Goal: Information Seeking & Learning: Learn about a topic

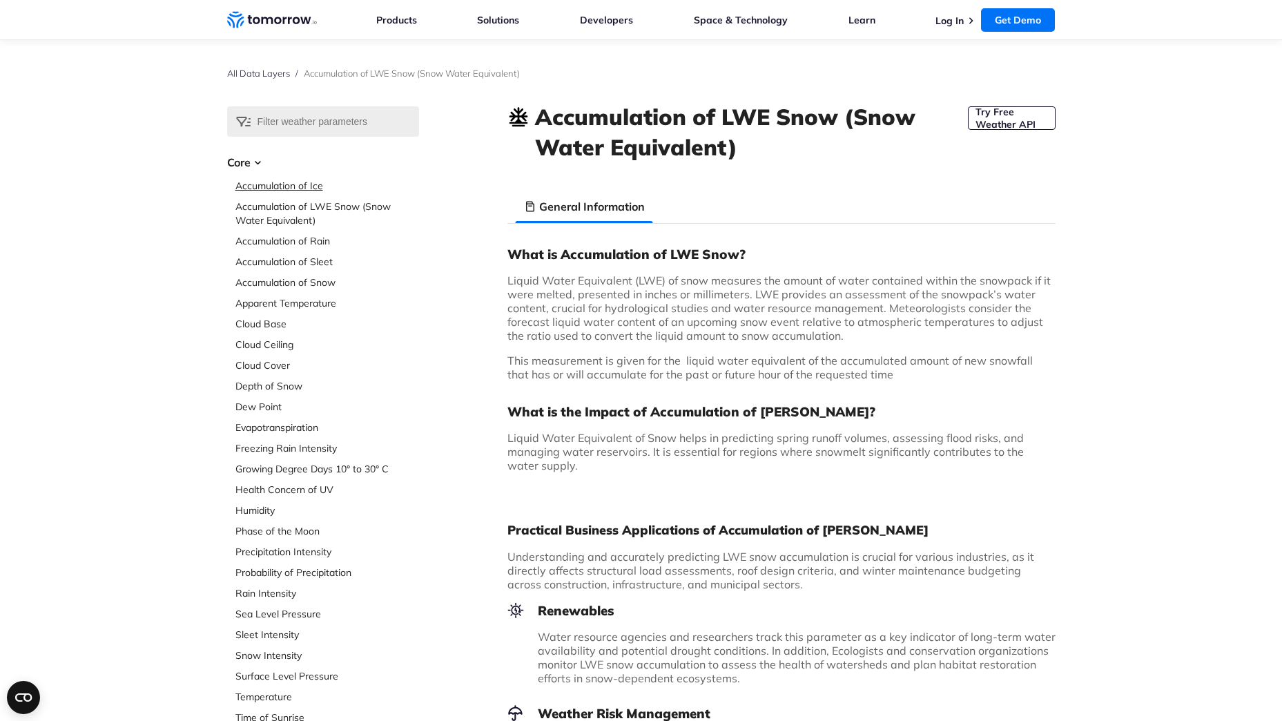
click at [279, 183] on link "Accumulation of Ice" at bounding box center [327, 186] width 184 height 14
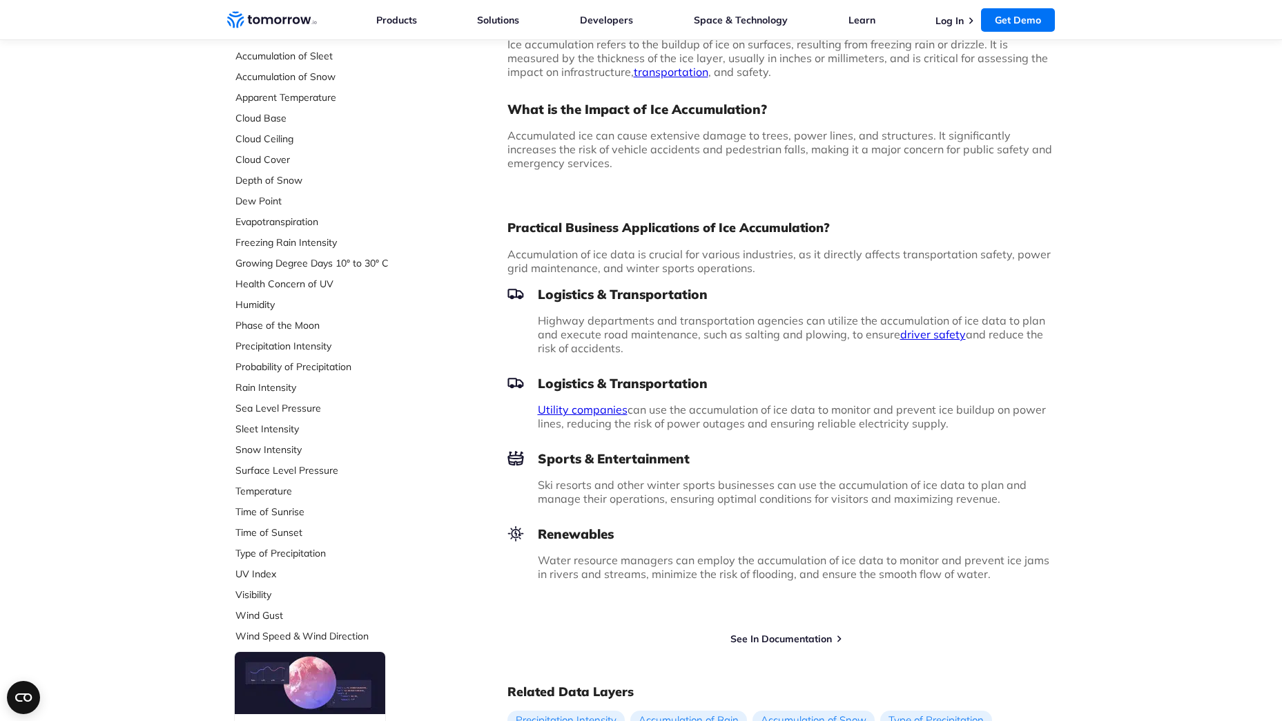
scroll to position [207, 0]
click at [243, 440] on ul "Accumulation of Ice Accumulation of LWE Snow (Snow Water Equivalent) Accumulati…" at bounding box center [327, 307] width 184 height 670
click at [237, 446] on link "Snow Intensity" at bounding box center [327, 448] width 184 height 14
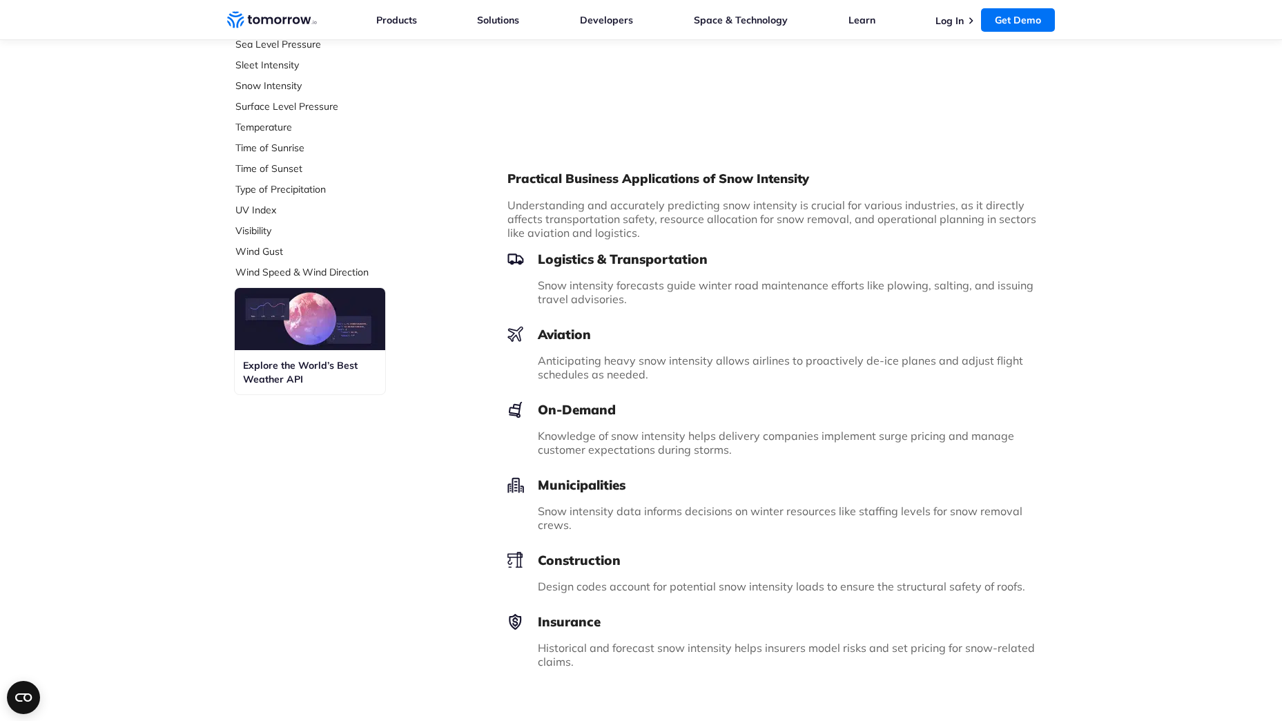
scroll to position [207, 0]
